Goal: Navigation & Orientation: Find specific page/section

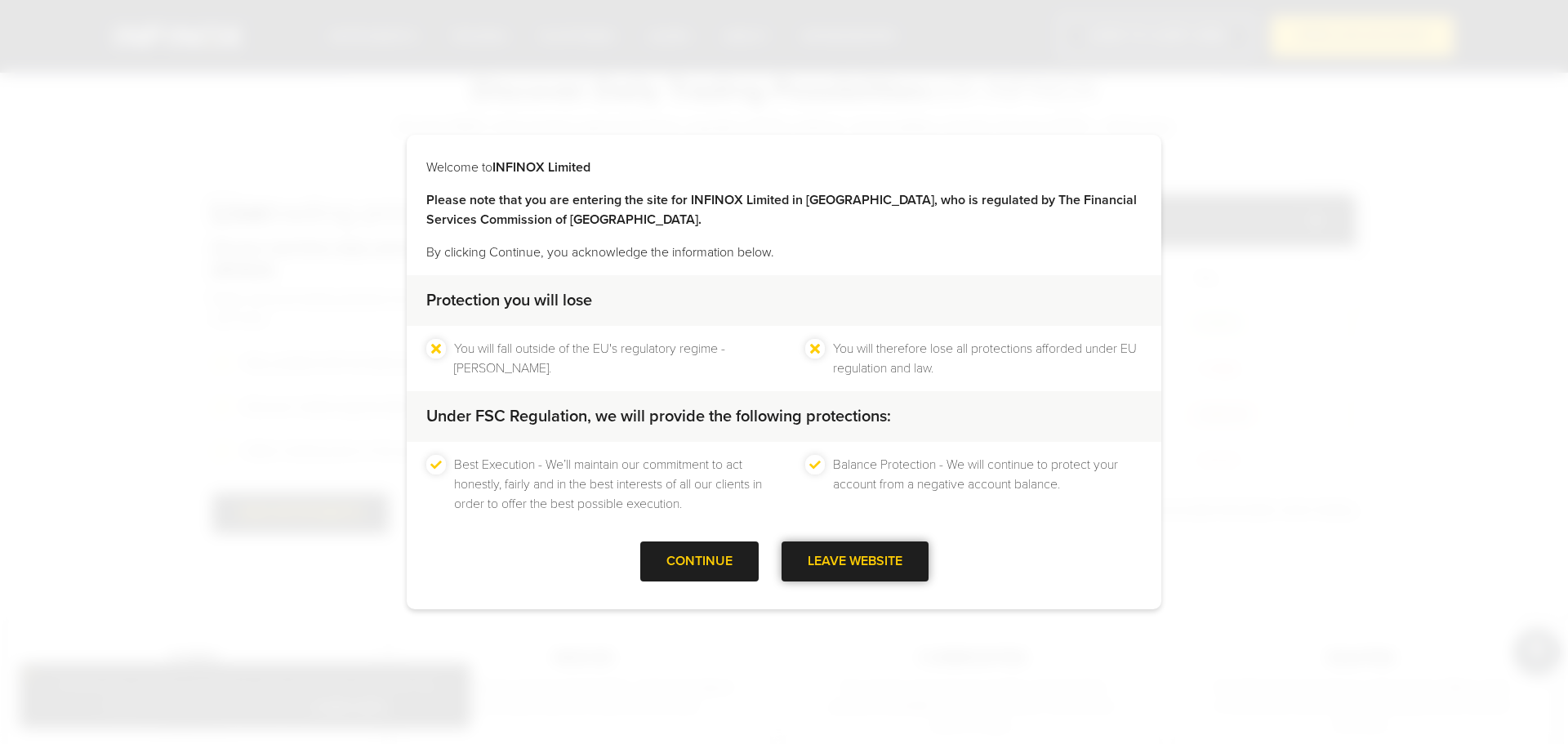
click at [855, 561] on div at bounding box center [855, 561] width 0 height 0
click at [699, 561] on div at bounding box center [699, 561] width 0 height 0
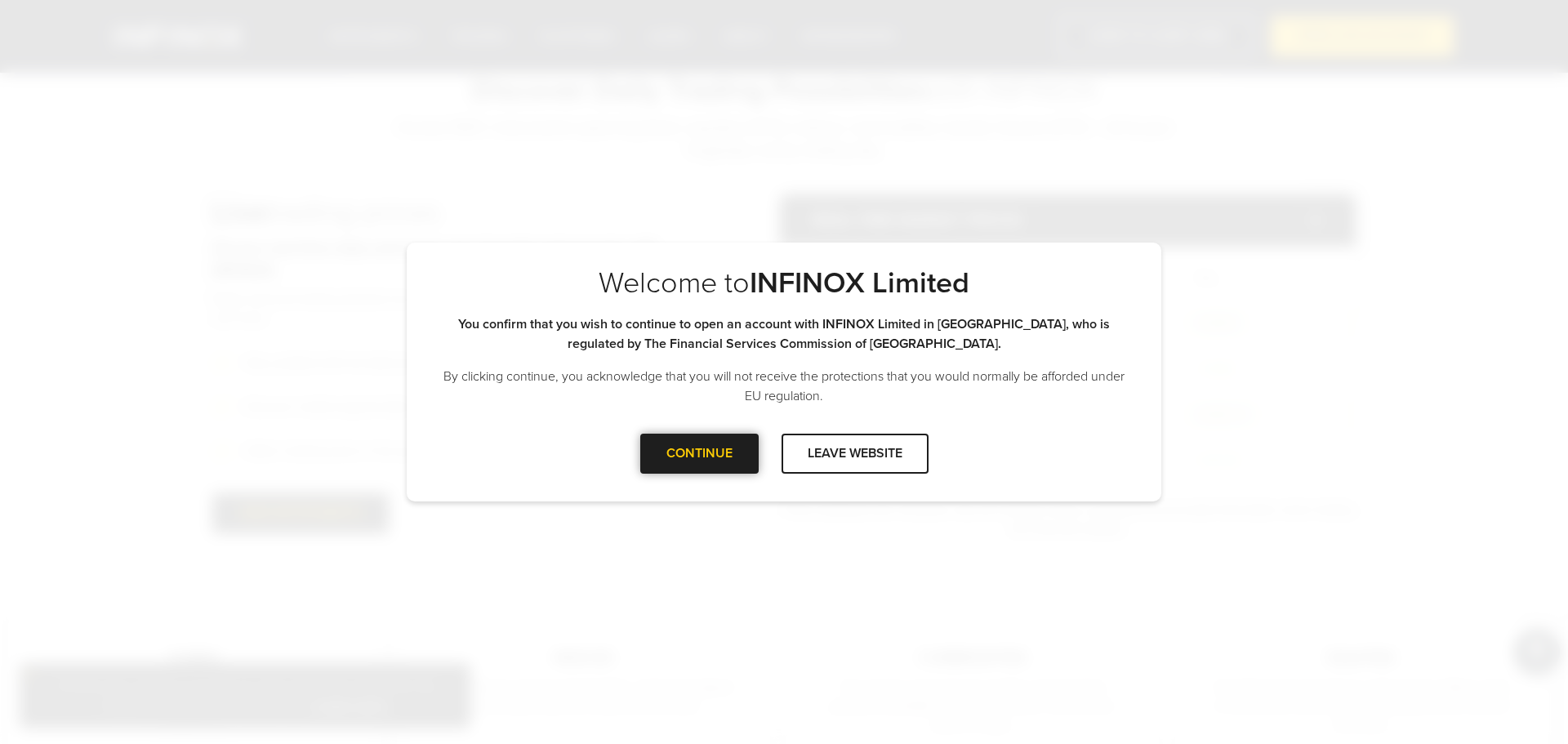
click at [711, 450] on div "CONTINUE" at bounding box center [700, 453] width 119 height 40
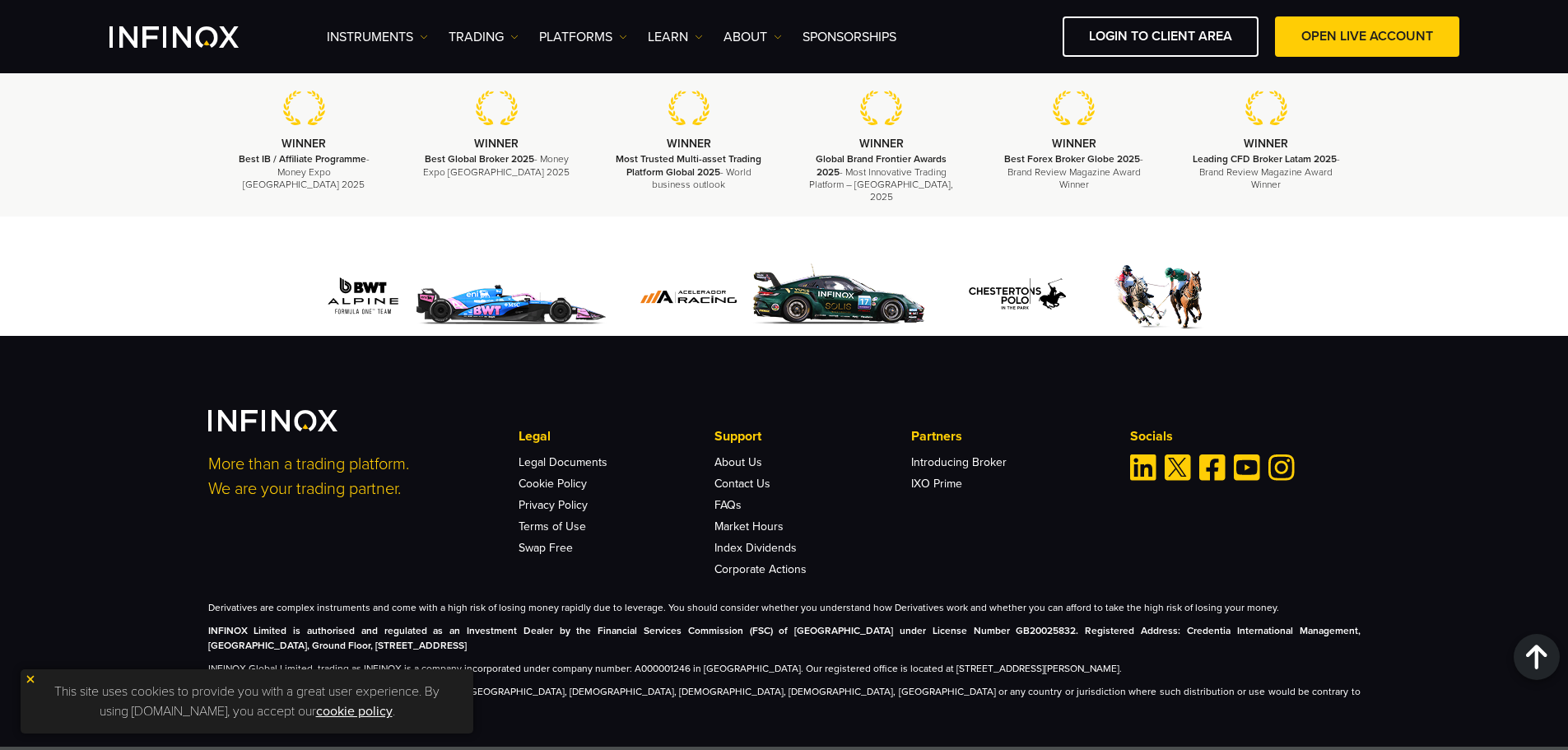
scroll to position [5562, 0]
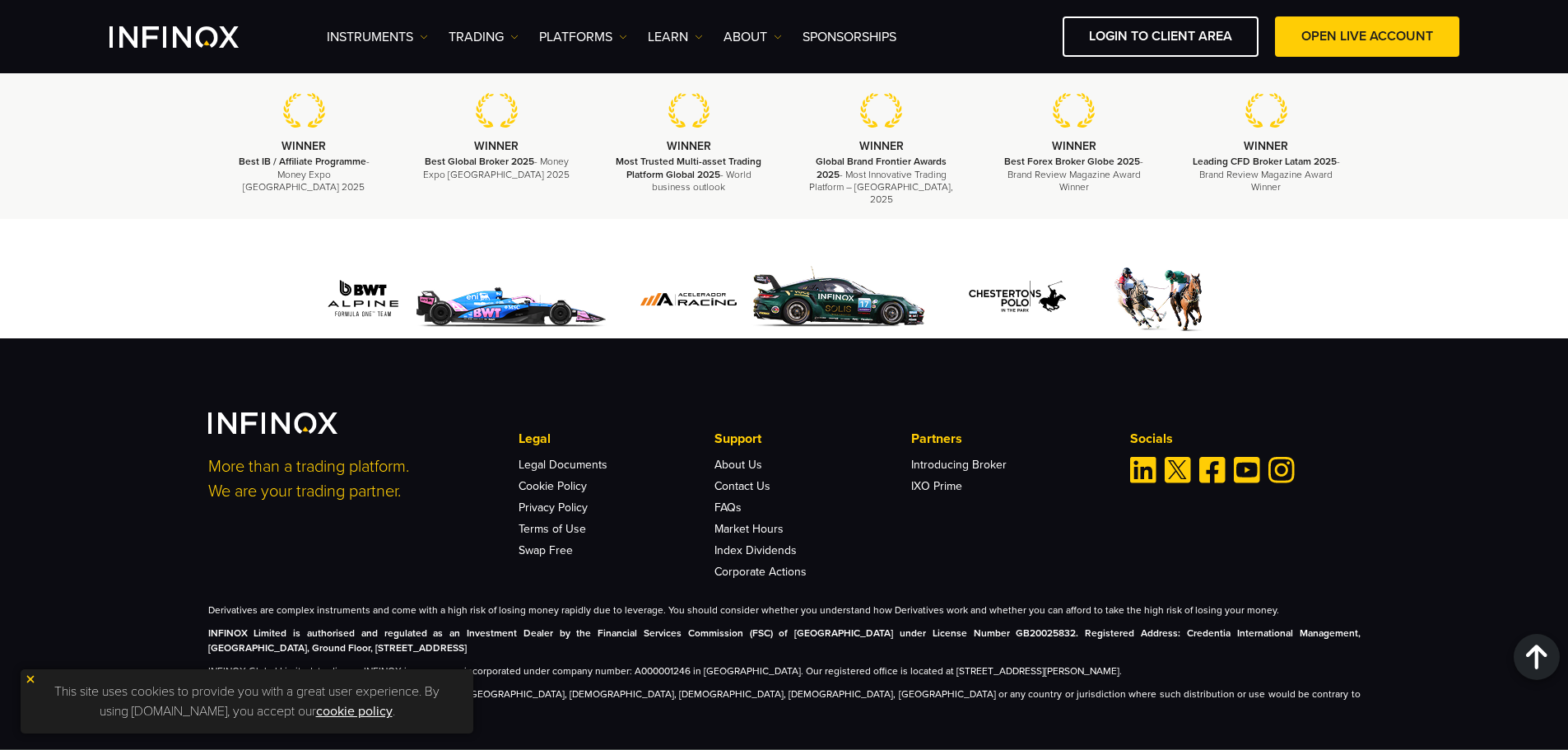
click at [27, 676] on img at bounding box center [30, 679] width 11 height 11
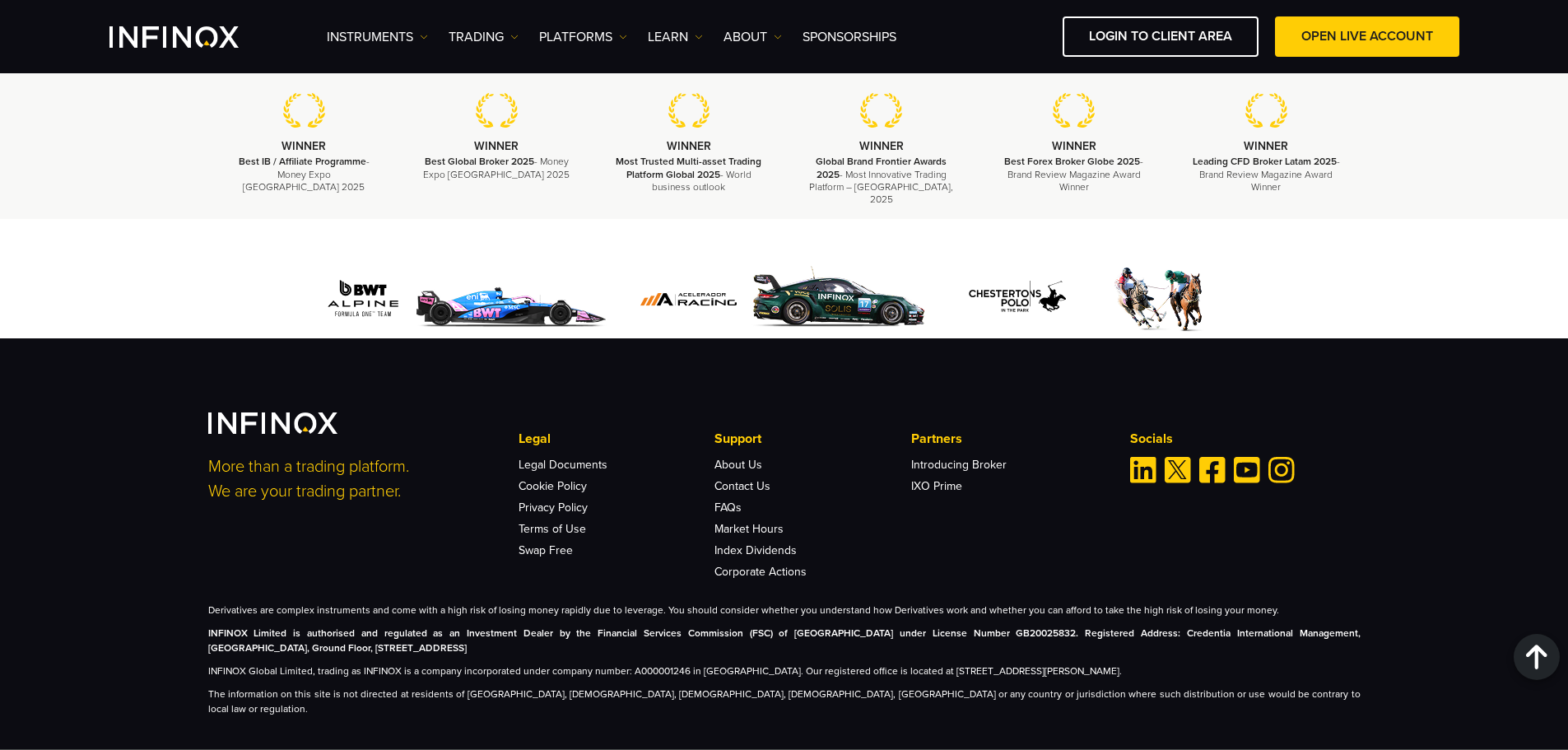
scroll to position [0, 0]
click at [732, 458] on link "About Us" at bounding box center [739, 465] width 48 height 14
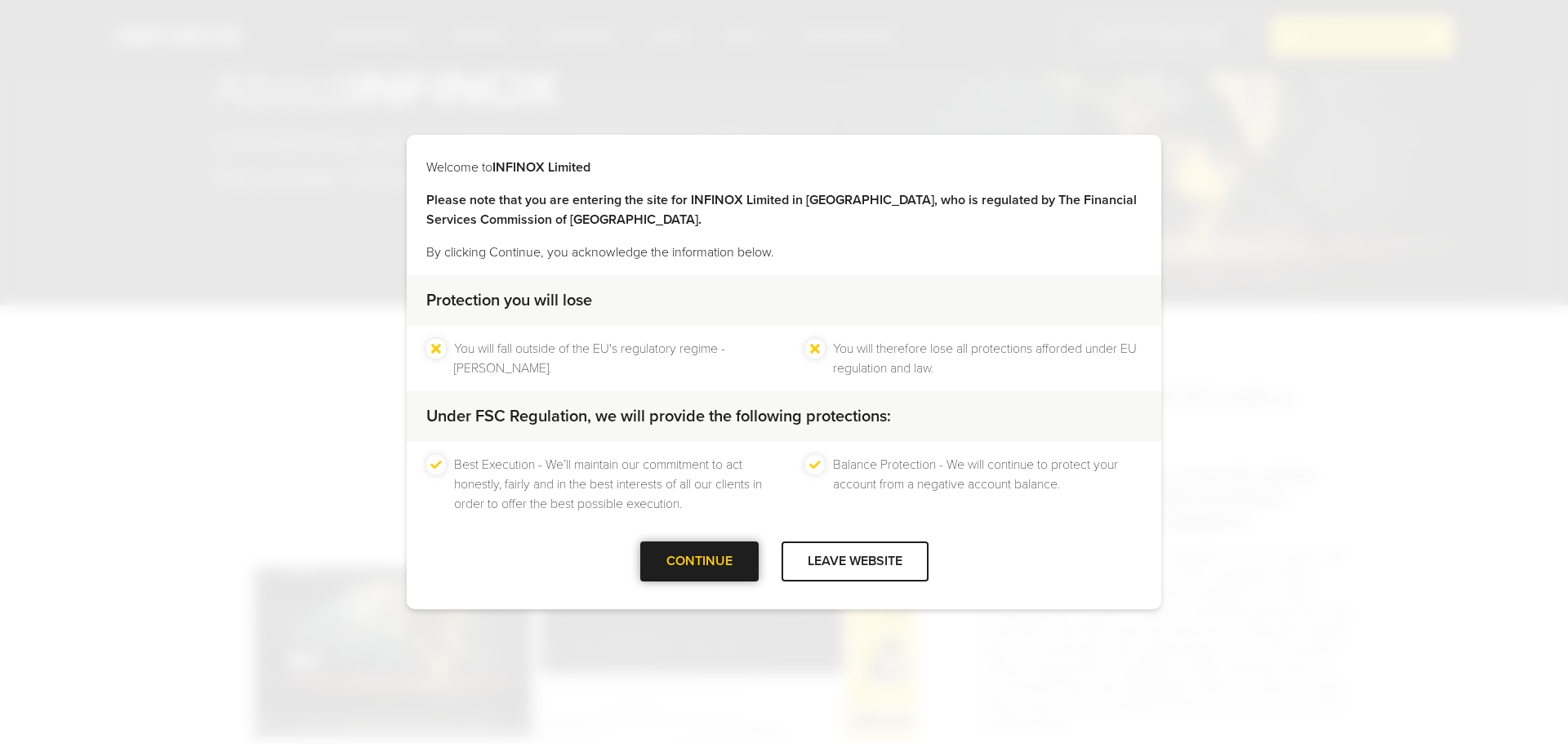
click at [699, 561] on div at bounding box center [699, 561] width 0 height 0
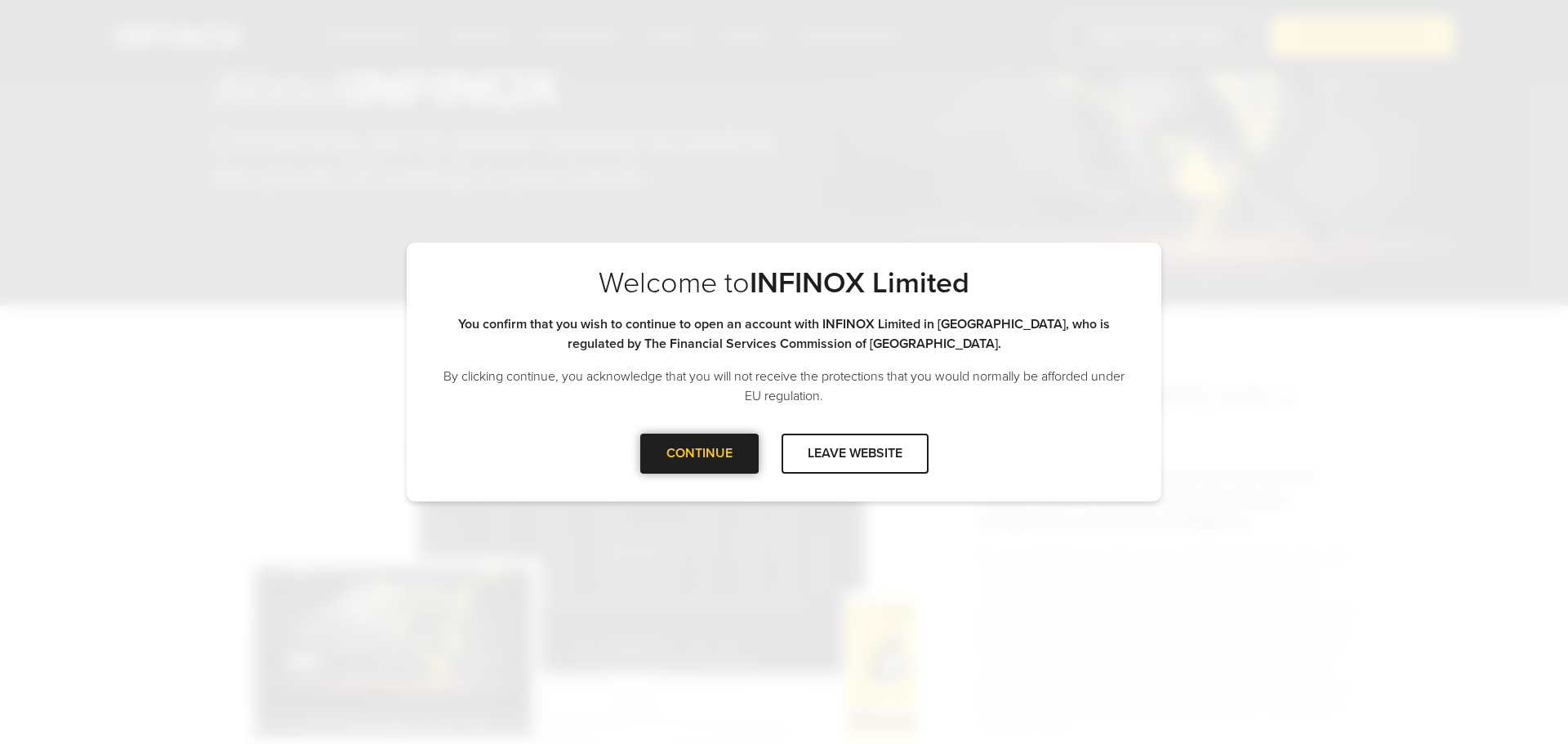
click at [699, 453] on div at bounding box center [699, 453] width 0 height 0
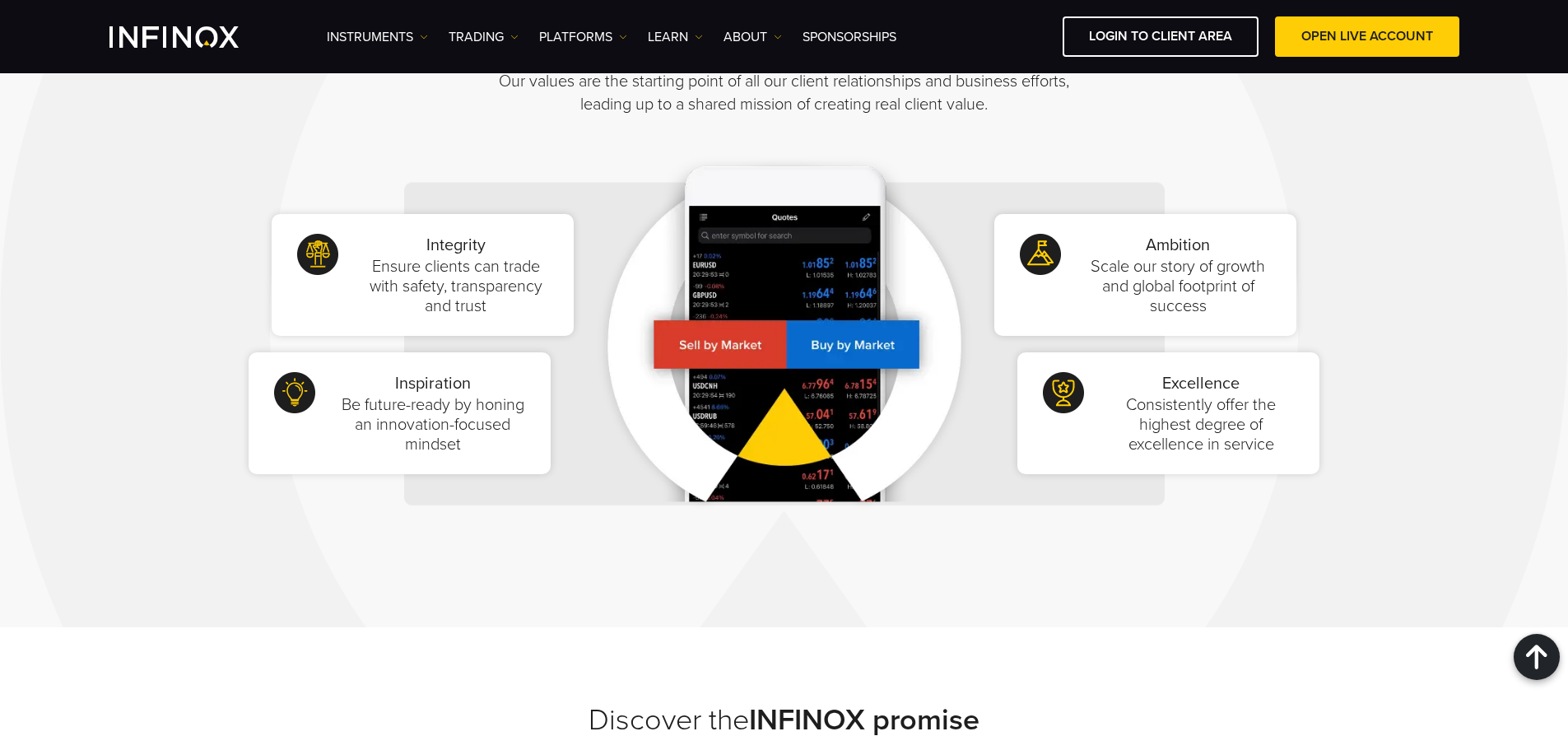
scroll to position [1646, 0]
